Goal: Task Accomplishment & Management: Manage account settings

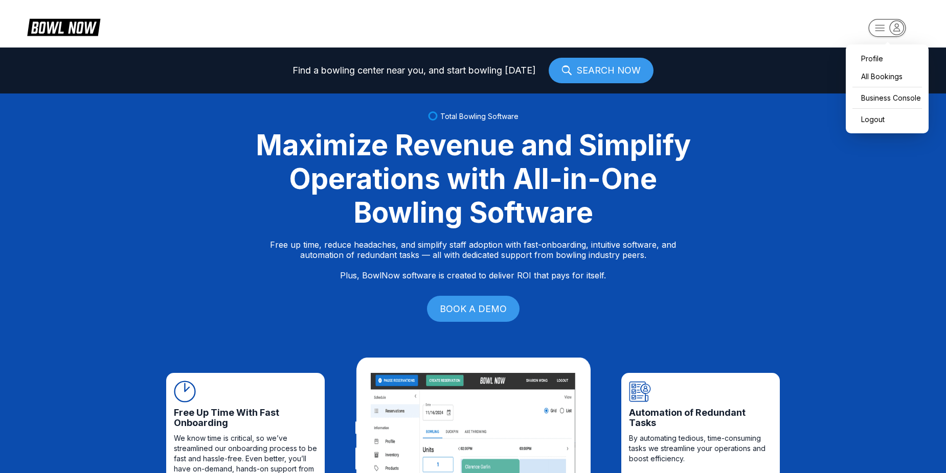
click at [880, 26] on rect "button" at bounding box center [886, 28] width 37 height 18
click at [883, 94] on div "Business Console" at bounding box center [887, 98] width 73 height 18
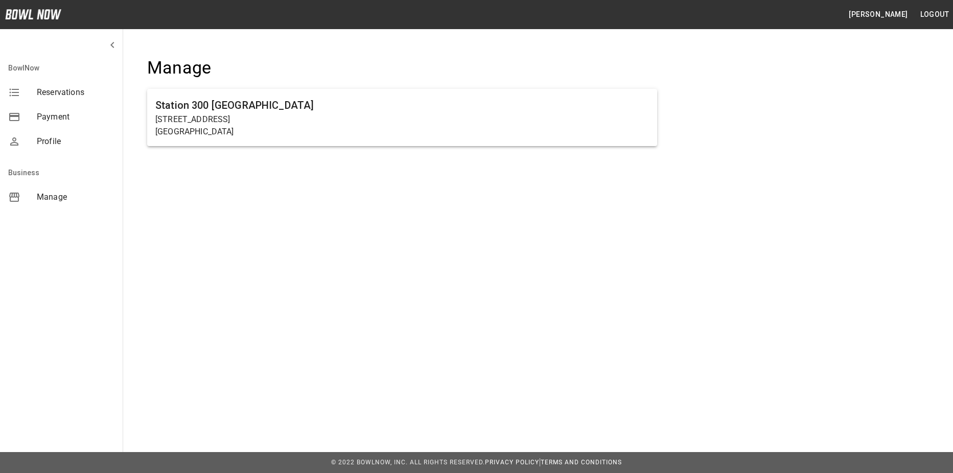
click at [542, 150] on ul "Station [GEOGRAPHIC_DATA][STREET_ADDRESS]" at bounding box center [402, 122] width 510 height 74
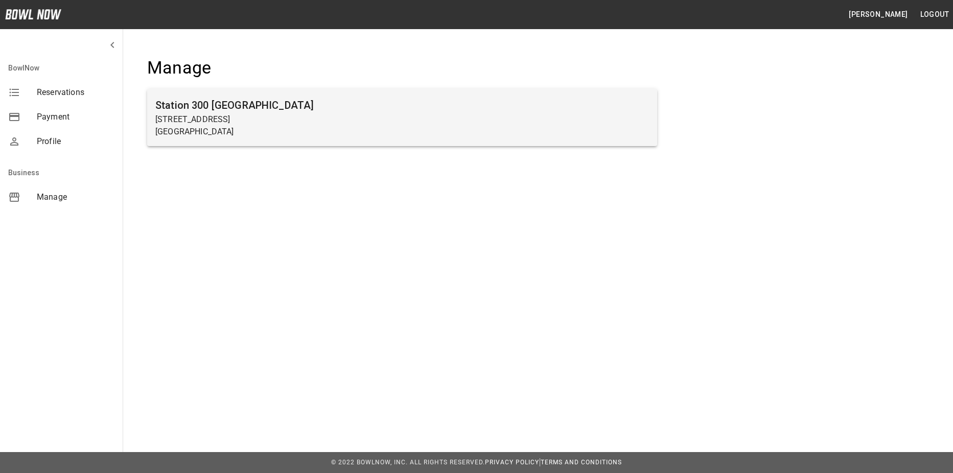
click at [553, 135] on p "[GEOGRAPHIC_DATA]" at bounding box center [402, 132] width 494 height 12
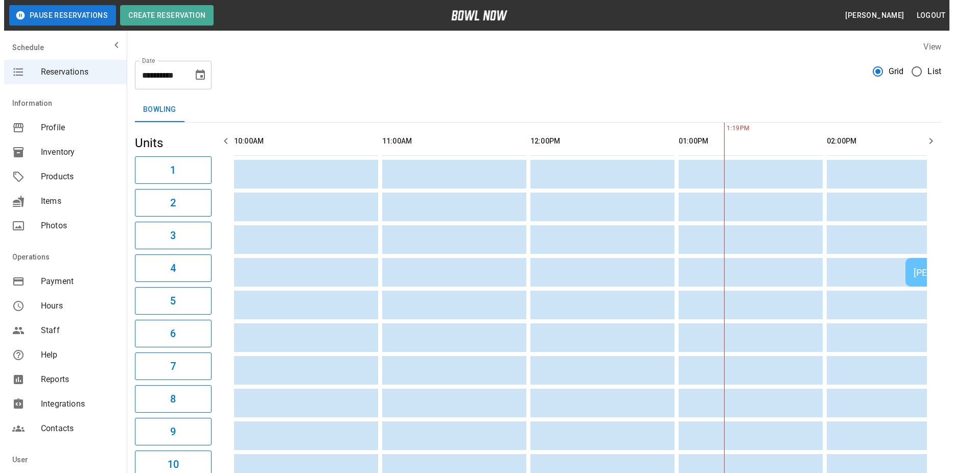
scroll to position [0, 445]
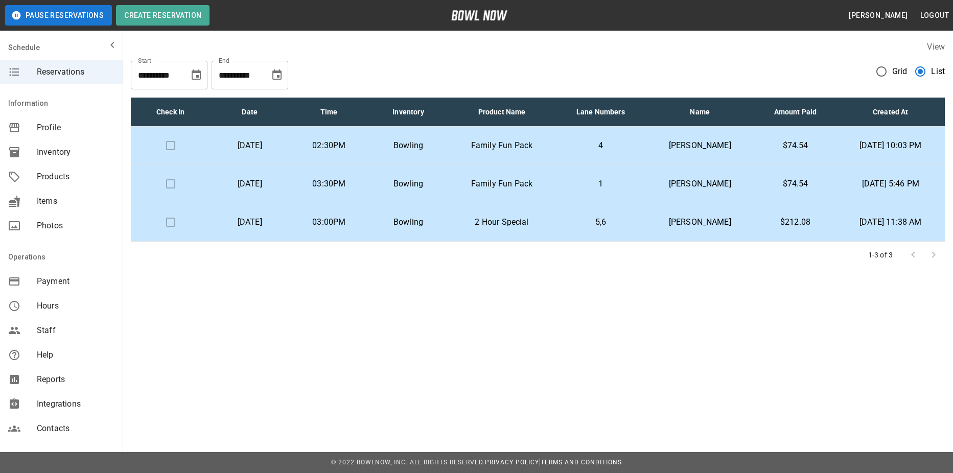
click at [647, 216] on td "Cj Gaudlock" at bounding box center [700, 222] width 109 height 38
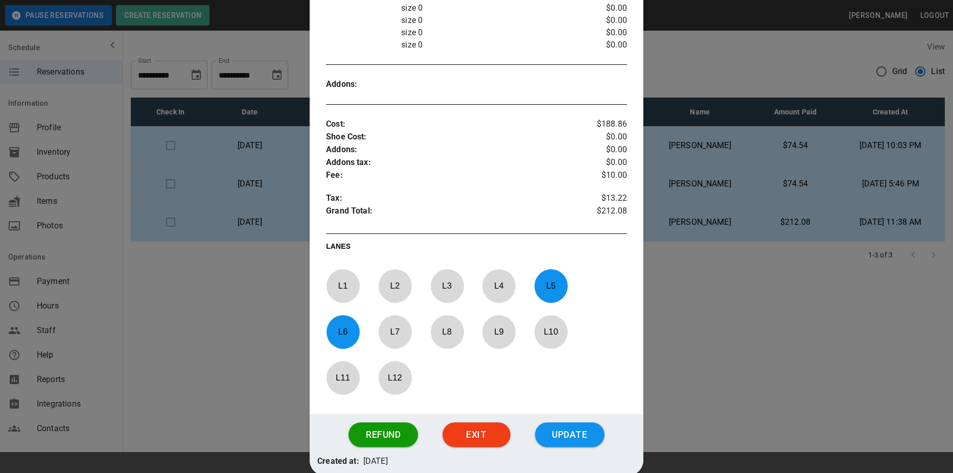
scroll to position [491, 0]
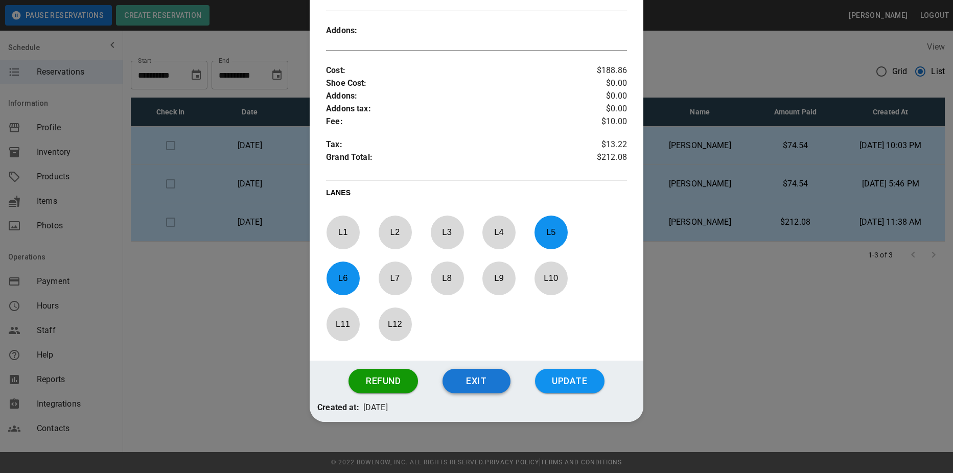
click at [489, 384] on button "Exit" at bounding box center [477, 381] width 68 height 25
